Goal: Task Accomplishment & Management: Manage account settings

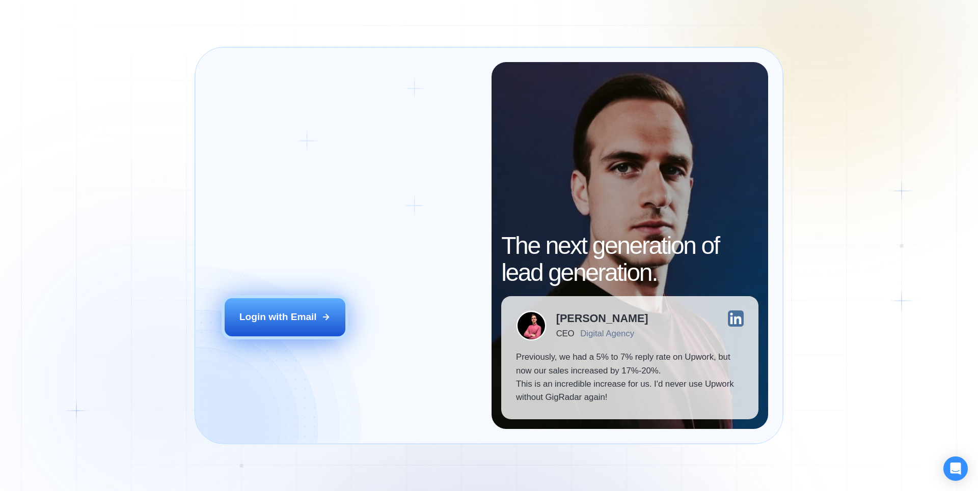
click at [304, 319] on div "Login with Email" at bounding box center [277, 317] width 77 height 13
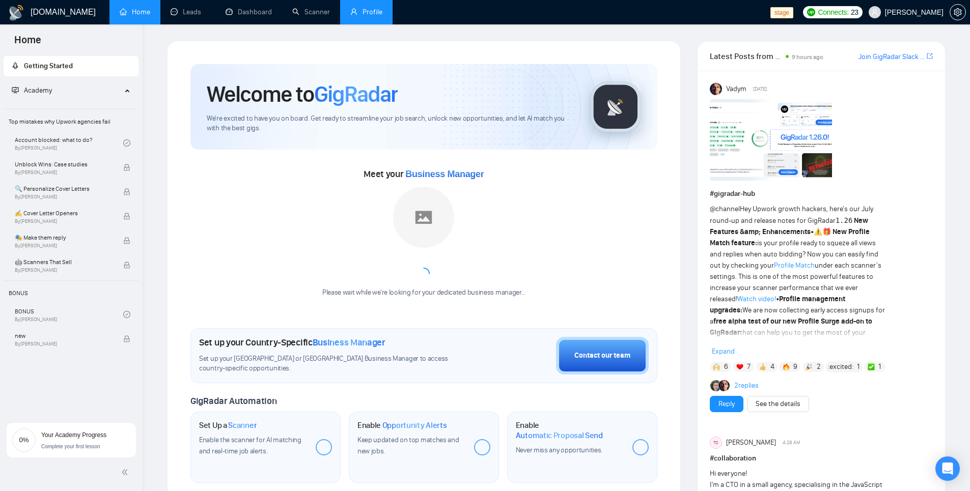
click at [382, 9] on link "Profile" at bounding box center [366, 12] width 32 height 9
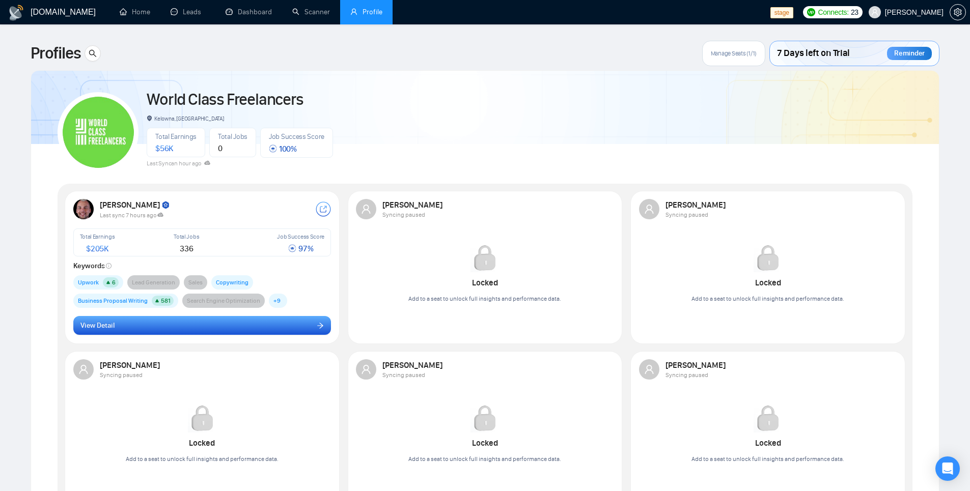
click at [232, 329] on button "View Detail" at bounding box center [202, 325] width 258 height 19
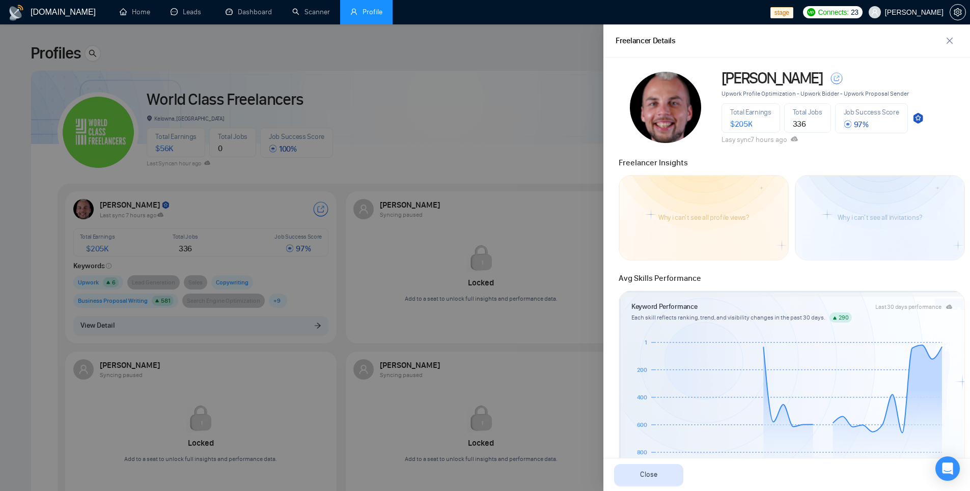
scroll to position [37, 0]
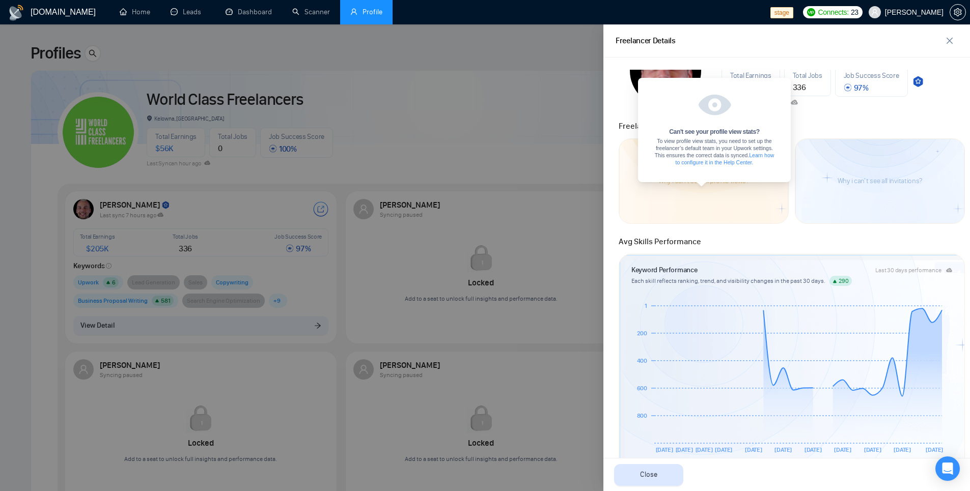
click at [695, 181] on article "Why i can't see all profile views?" at bounding box center [703, 181] width 91 height 7
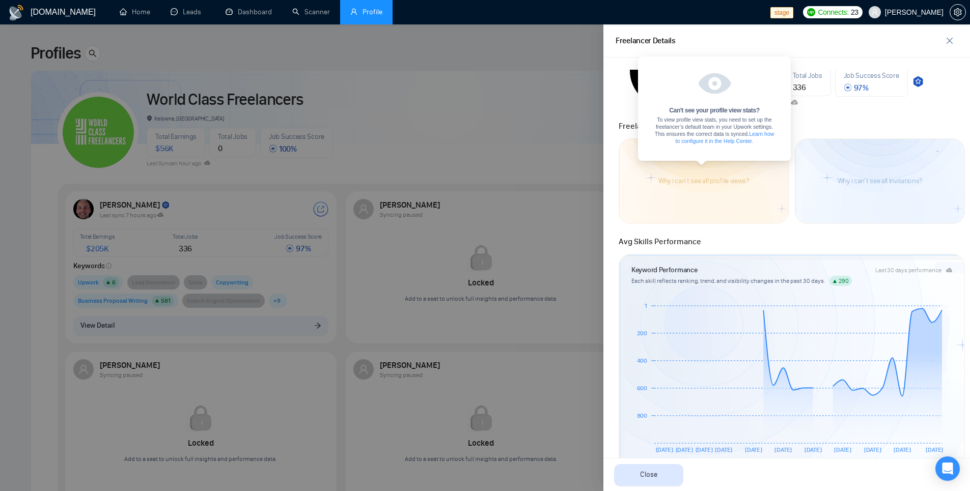
click at [710, 144] on link "Learn how to configure it in the Help Center." at bounding box center [725, 137] width 99 height 13
